Goal: Information Seeking & Learning: Find specific fact

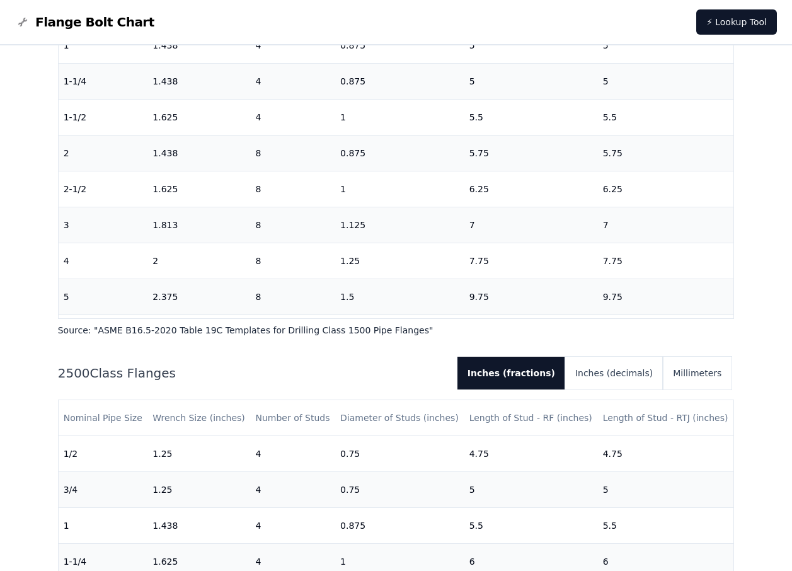
scroll to position [3215, 0]
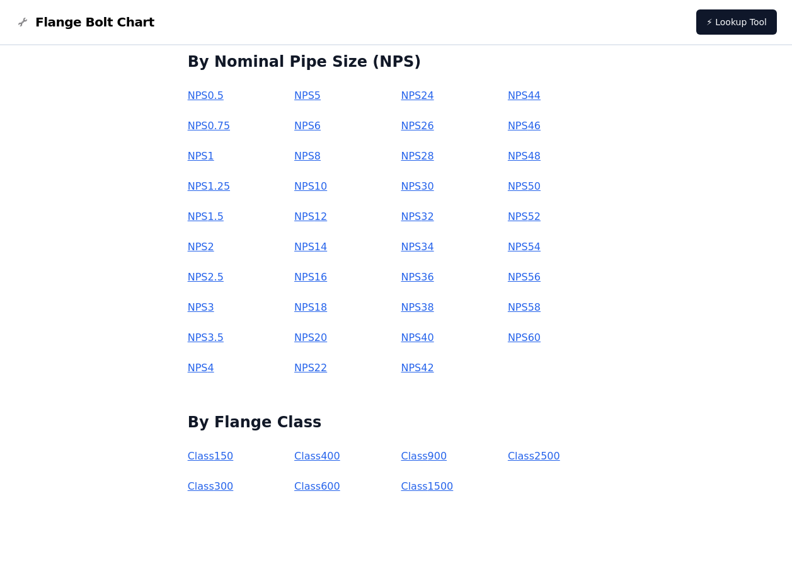
scroll to position [145, 0]
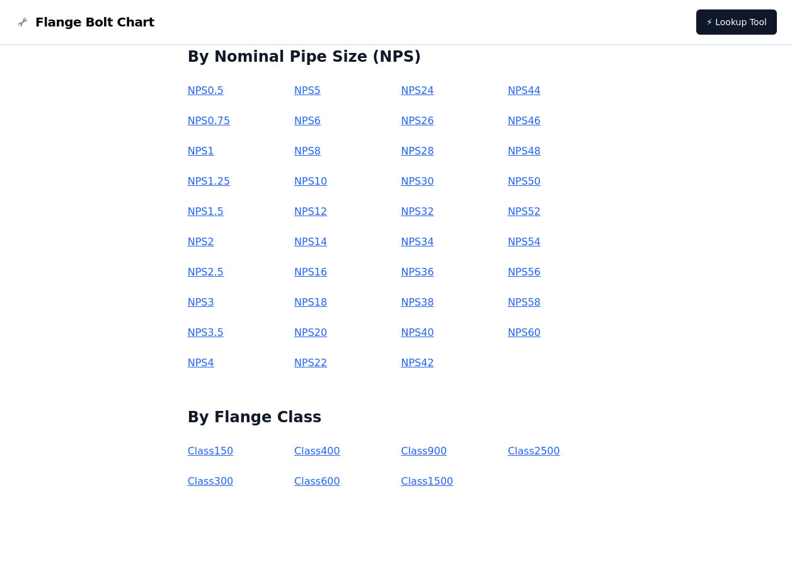
click at [516, 449] on link "Class 2500" at bounding box center [534, 451] width 52 height 12
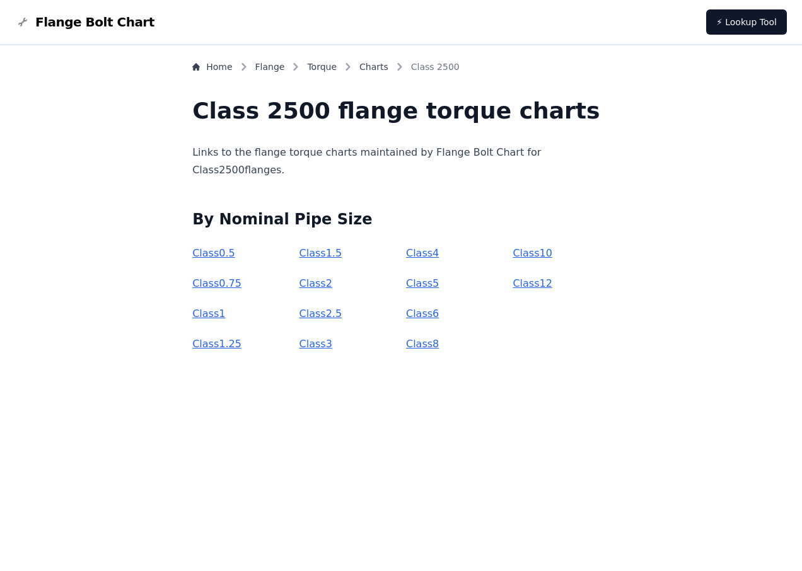
click at [340, 255] on link "Class 1.5" at bounding box center [320, 253] width 43 height 12
